Goal: Information Seeking & Learning: Find specific page/section

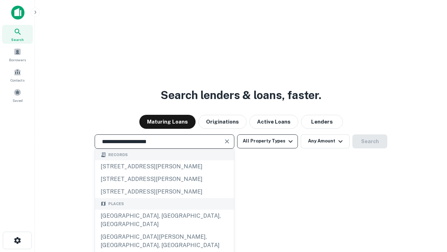
click at [164, 230] on div "[GEOGRAPHIC_DATA], [GEOGRAPHIC_DATA], [GEOGRAPHIC_DATA]" at bounding box center [164, 219] width 139 height 21
click at [268, 141] on button "All Property Types" at bounding box center [267, 141] width 61 height 14
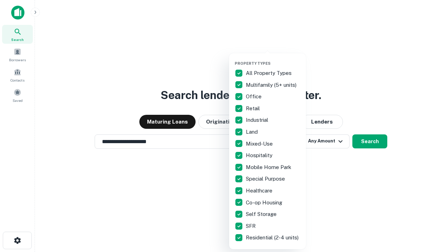
type input "**********"
click at [273, 59] on button "button" at bounding box center [273, 59] width 77 height 0
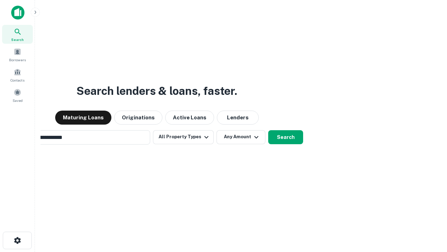
scroll to position [11, 0]
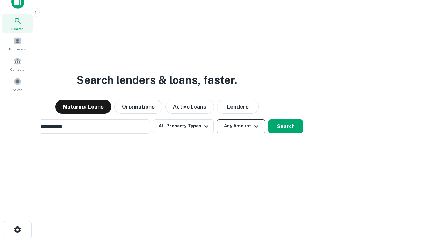
click at [217, 119] on button "Any Amount" at bounding box center [241, 126] width 49 height 14
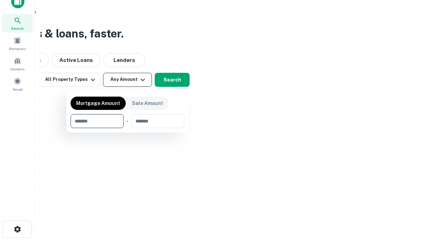
type input "*******"
click at [128, 128] on button "button" at bounding box center [128, 128] width 114 height 0
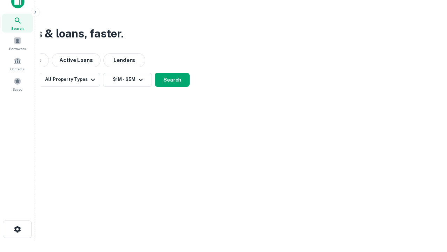
scroll to position [11, 0]
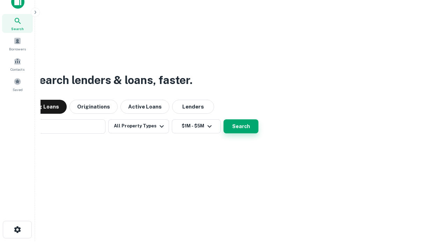
click at [224, 119] on button "Search" at bounding box center [241, 126] width 35 height 14
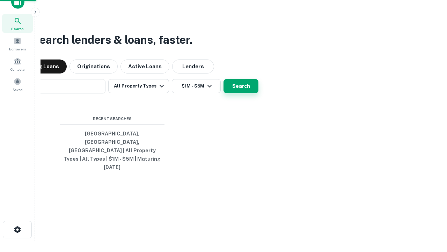
scroll to position [11, 0]
